Goal: Task Accomplishment & Management: Complete application form

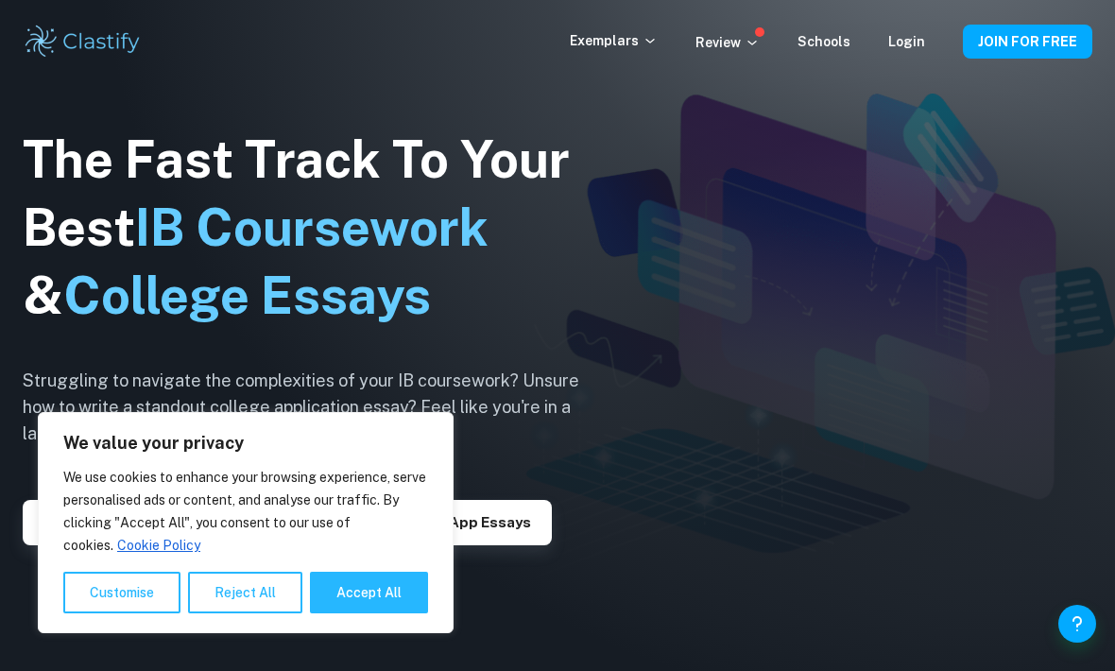
click at [925, 36] on link "Login" at bounding box center [906, 41] width 37 height 15
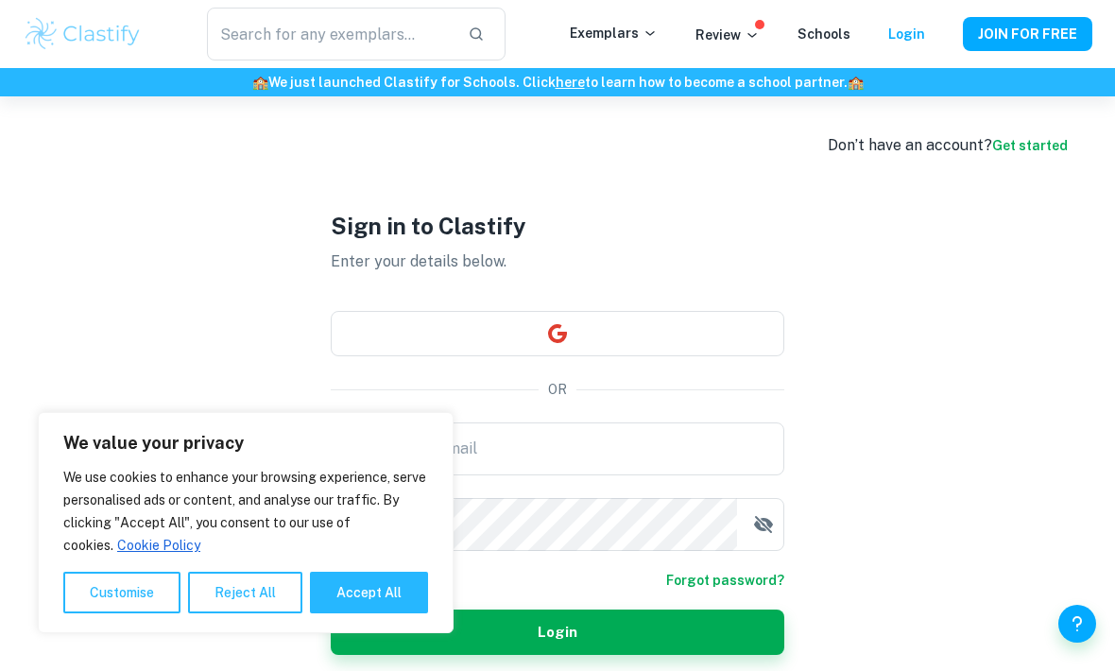
click at [560, 343] on icon "button" at bounding box center [557, 333] width 19 height 19
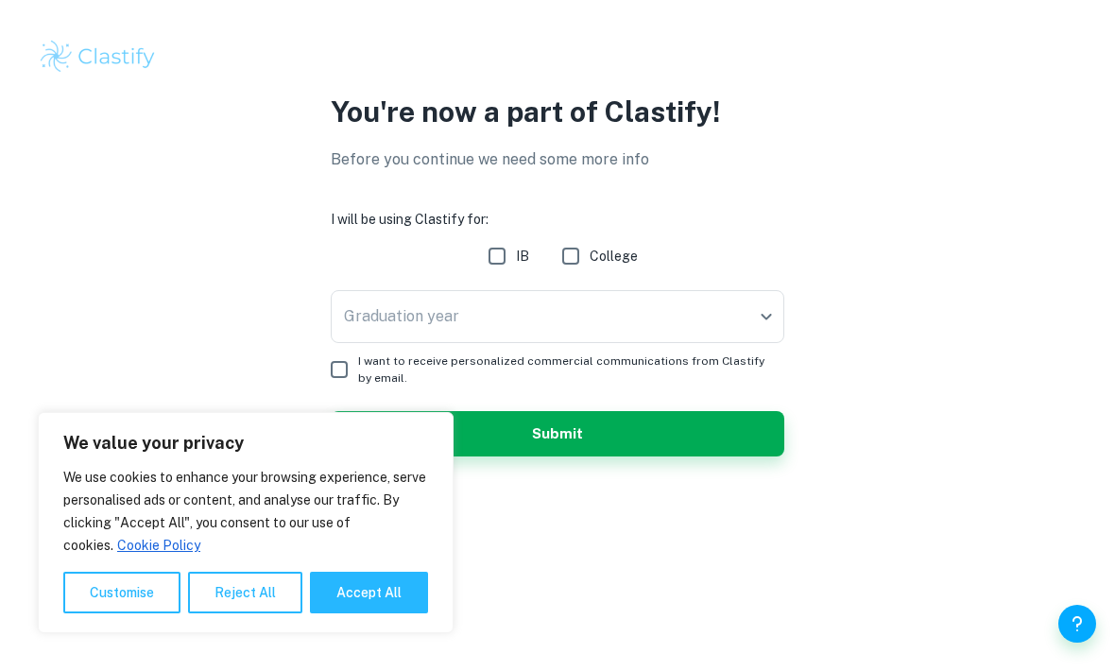
click at [513, 251] on input "IB" at bounding box center [497, 256] width 38 height 38
checkbox input "true"
click at [407, 318] on body "We value your privacy We use cookies to enhance your browsing experience, serve…" at bounding box center [557, 335] width 1115 height 671
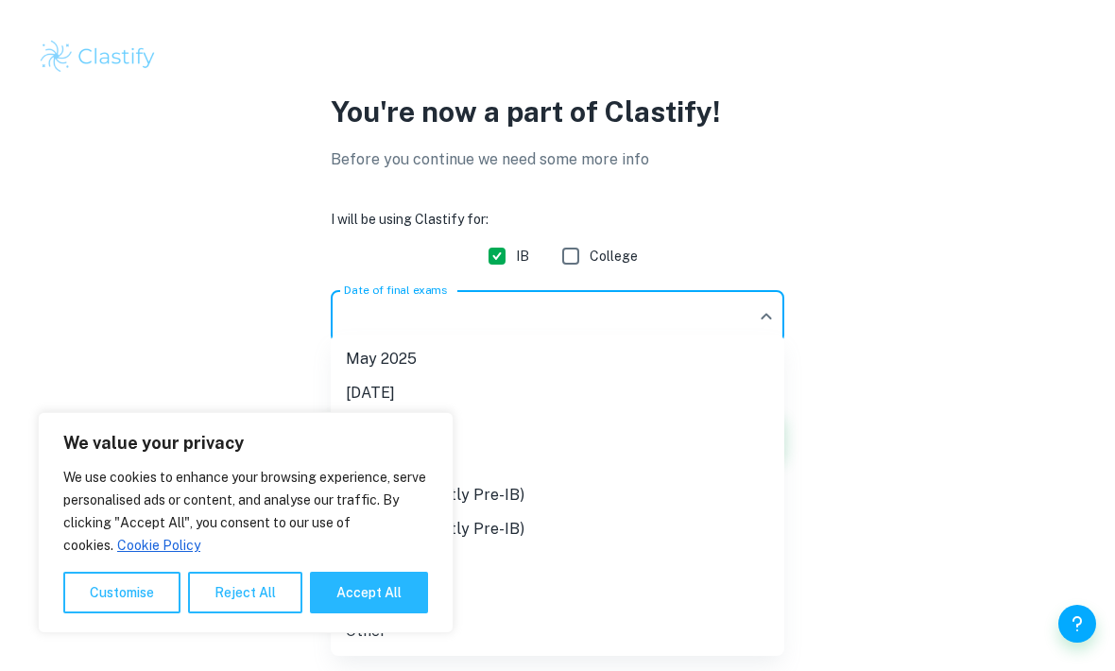
click at [344, 599] on button "Accept All" at bounding box center [369, 593] width 118 height 42
checkbox input "true"
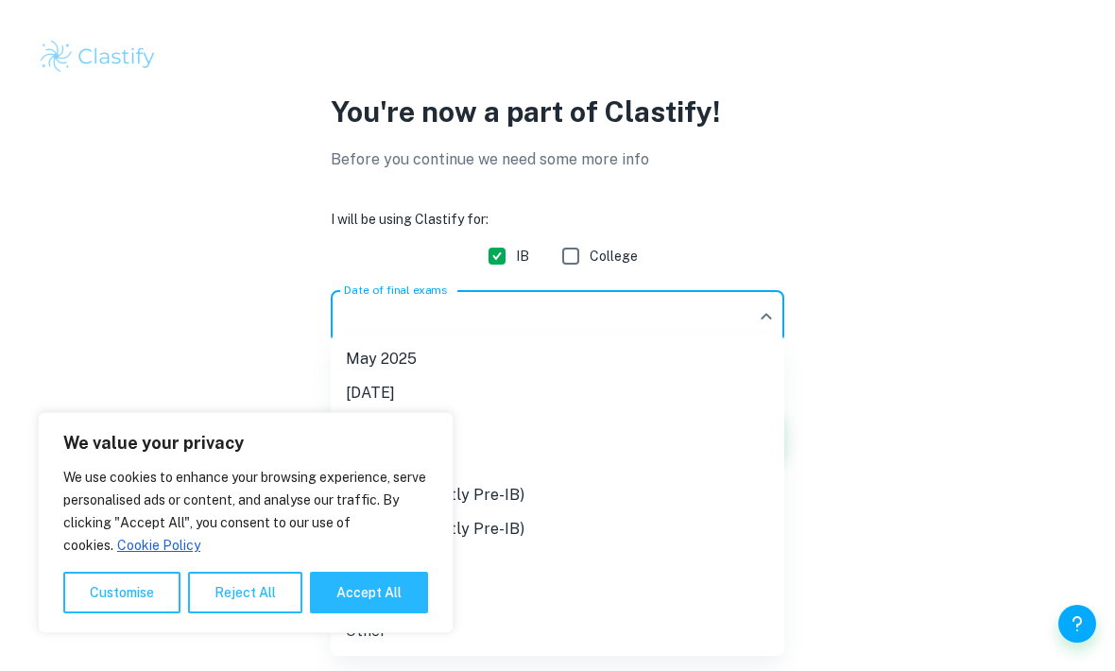
checkbox input "true"
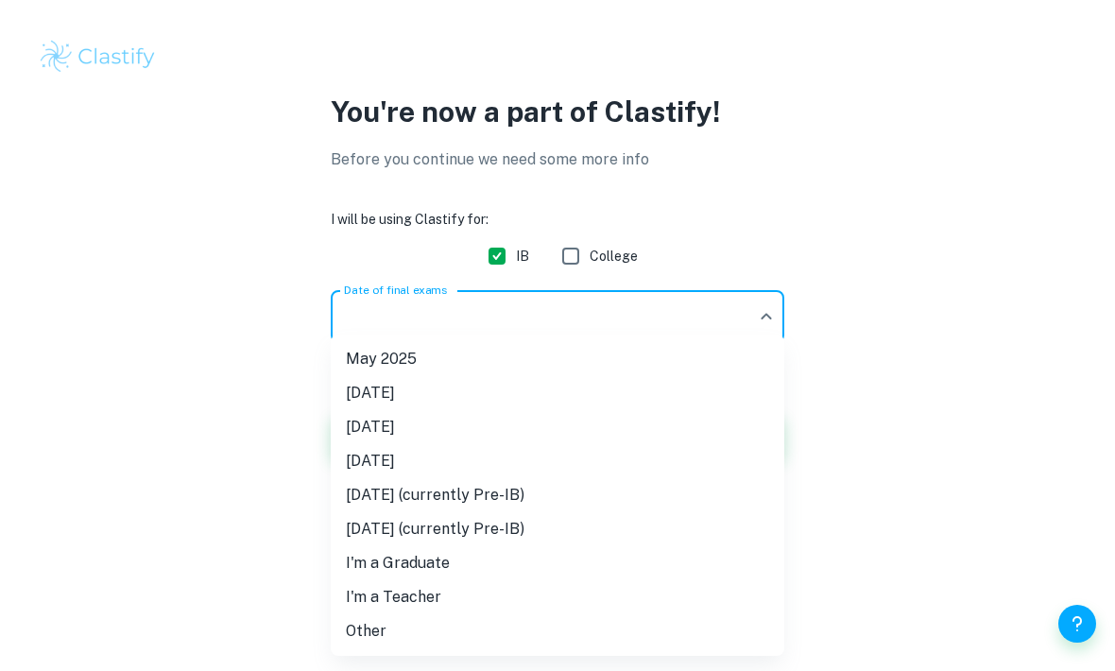
click at [404, 430] on li "[DATE]" at bounding box center [558, 427] width 454 height 34
type input "M26"
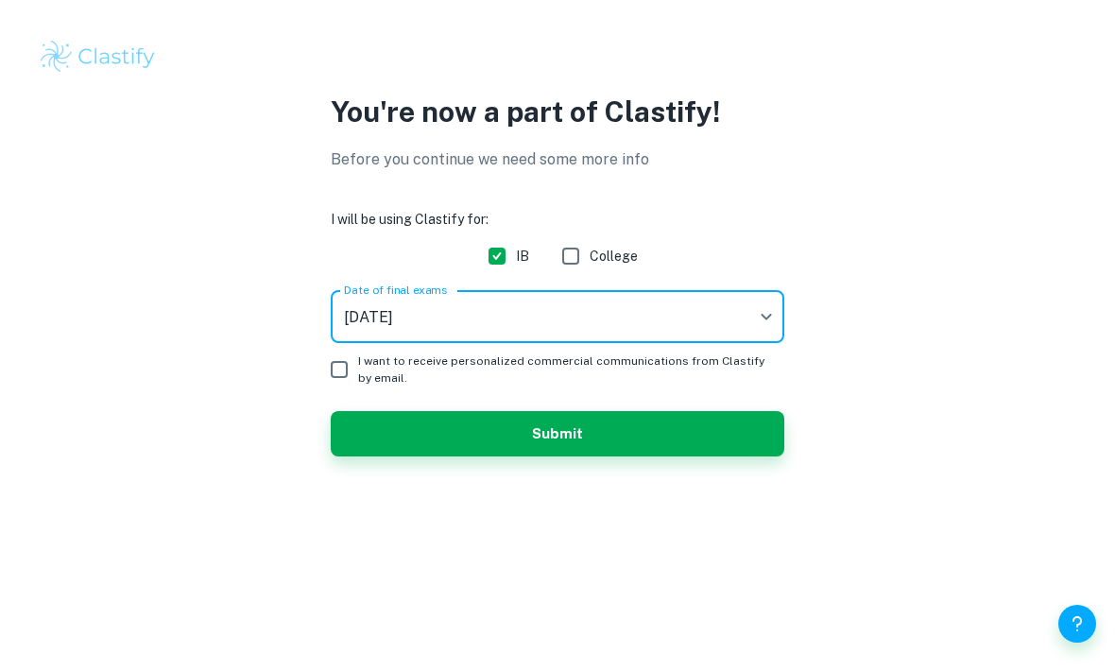
click at [356, 369] on input "I want to receive personalized commercial communications from Clastify by email." at bounding box center [339, 370] width 38 height 38
checkbox input "true"
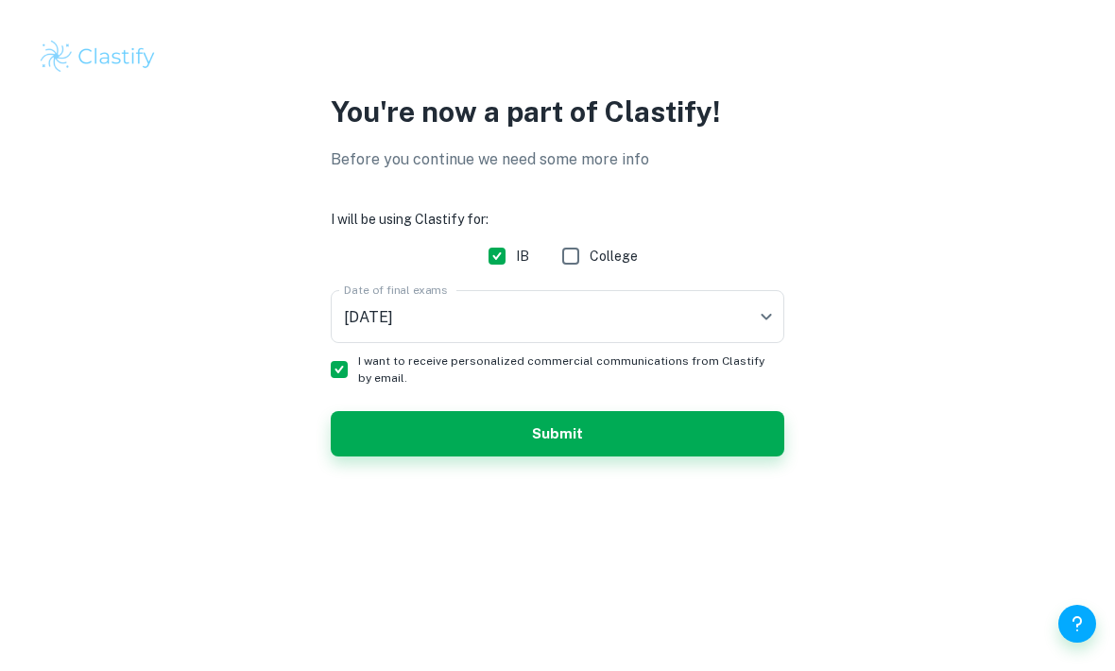
click at [398, 422] on button "Submit" at bounding box center [558, 433] width 454 height 45
